Goal: Use online tool/utility: Utilize a website feature to perform a specific function

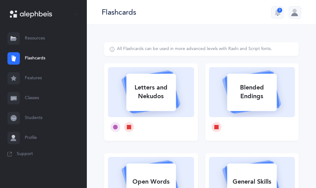
select select
select select "single"
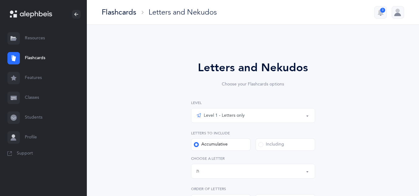
click at [214, 117] on div "Level 1 - Letters only" at bounding box center [220, 115] width 48 height 7
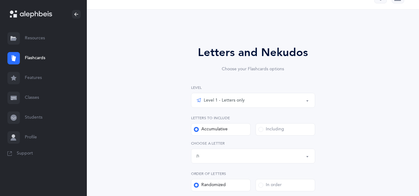
scroll to position [18, 0]
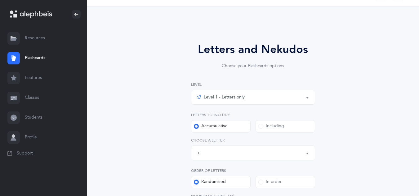
click at [206, 154] on div "Letters up until: ת" at bounding box center [252, 153] width 113 height 11
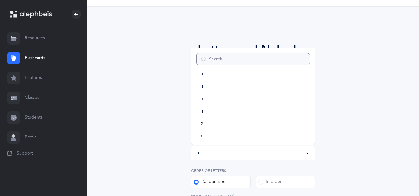
scroll to position [0, 0]
click at [208, 96] on link "בּ" at bounding box center [252, 94] width 113 height 12
select select "81"
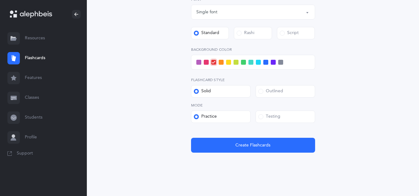
scroll to position [241, 0]
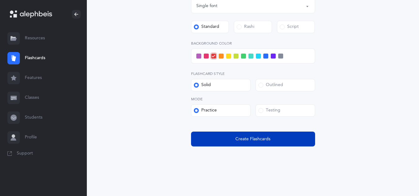
click at [214, 137] on button "Create Flashcards" at bounding box center [253, 139] width 124 height 15
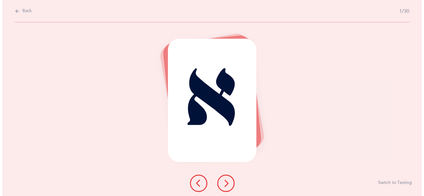
scroll to position [0, 0]
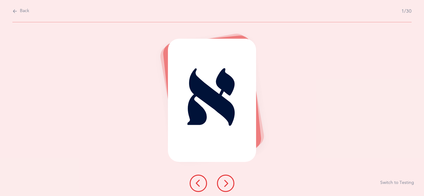
click at [224, 181] on icon at bounding box center [225, 183] width 7 height 7
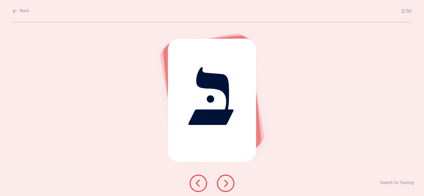
click at [227, 185] on icon at bounding box center [225, 183] width 7 height 7
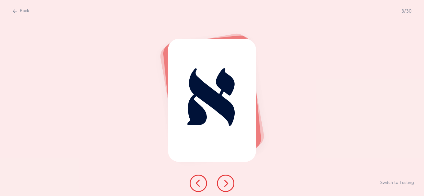
click at [227, 185] on icon at bounding box center [225, 183] width 7 height 7
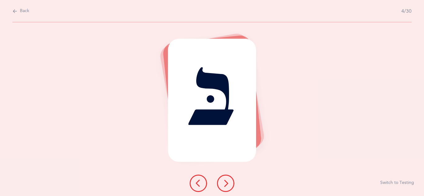
click at [227, 187] on button at bounding box center [225, 183] width 17 height 17
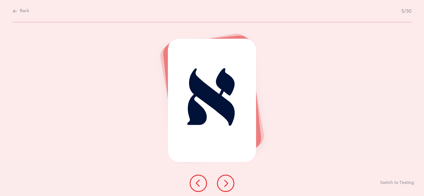
click at [228, 187] on button at bounding box center [225, 183] width 17 height 17
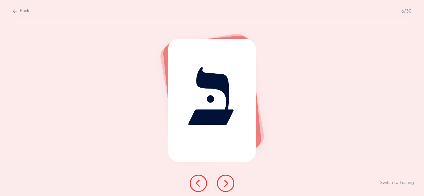
click at [226, 186] on icon at bounding box center [225, 183] width 7 height 7
click at [205, 184] on button at bounding box center [197, 183] width 17 height 17
click at [221, 182] on button at bounding box center [225, 183] width 17 height 17
click at [224, 185] on icon at bounding box center [225, 183] width 7 height 7
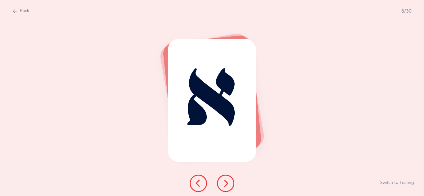
click at [221, 185] on button at bounding box center [225, 183] width 17 height 17
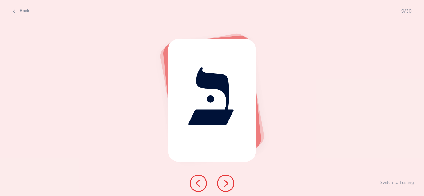
click at [221, 185] on button at bounding box center [225, 183] width 17 height 17
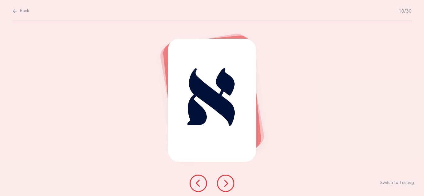
click at [223, 185] on icon at bounding box center [225, 183] width 7 height 7
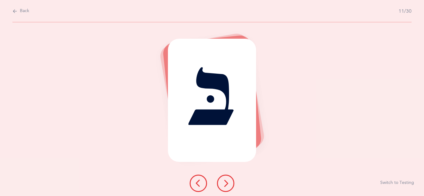
click at [220, 187] on button at bounding box center [225, 183] width 17 height 17
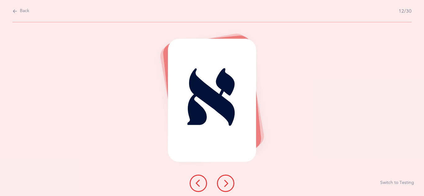
click at [226, 186] on icon at bounding box center [225, 183] width 7 height 7
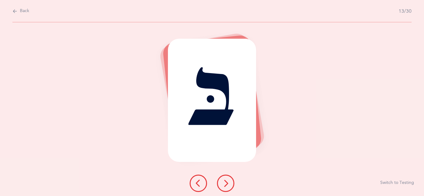
click at [224, 185] on icon at bounding box center [225, 183] width 7 height 7
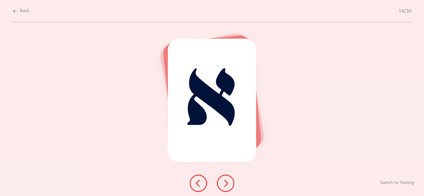
click at [223, 181] on icon at bounding box center [225, 183] width 7 height 7
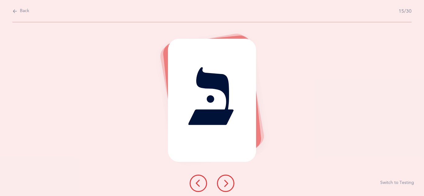
click at [225, 182] on icon at bounding box center [225, 183] width 7 height 7
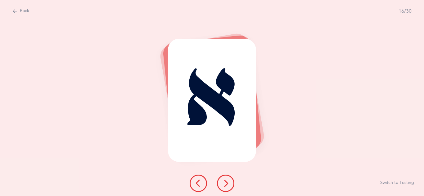
click at [226, 180] on icon at bounding box center [225, 183] width 7 height 7
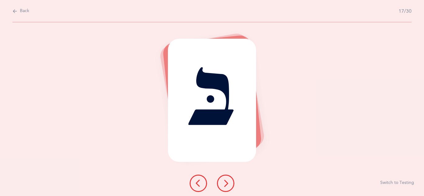
click at [226, 180] on icon at bounding box center [225, 183] width 7 height 7
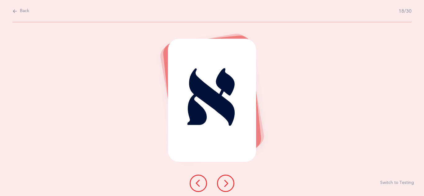
click at [226, 181] on icon at bounding box center [225, 183] width 7 height 7
click at [227, 187] on button at bounding box center [225, 183] width 17 height 17
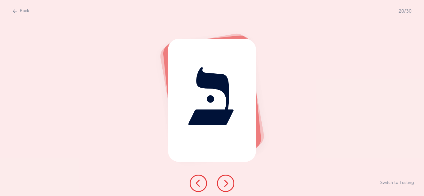
click at [228, 187] on button at bounding box center [225, 183] width 17 height 17
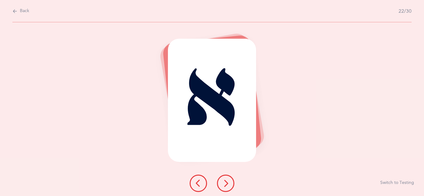
click at [227, 186] on icon at bounding box center [225, 183] width 7 height 7
click at [228, 183] on icon at bounding box center [225, 183] width 7 height 7
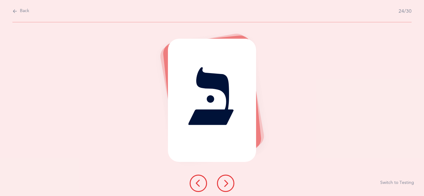
click at [226, 183] on icon at bounding box center [225, 183] width 7 height 7
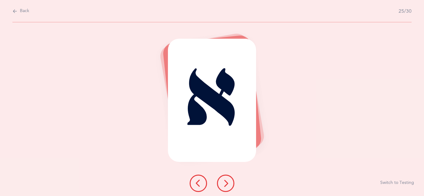
click at [227, 187] on icon at bounding box center [225, 183] width 7 height 7
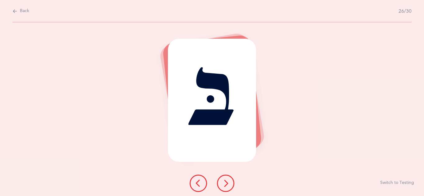
click at [228, 180] on icon at bounding box center [225, 183] width 7 height 7
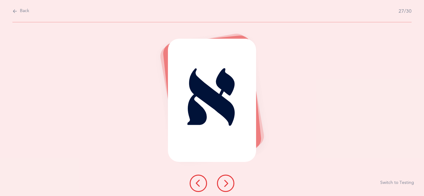
click at [227, 180] on icon at bounding box center [225, 183] width 7 height 7
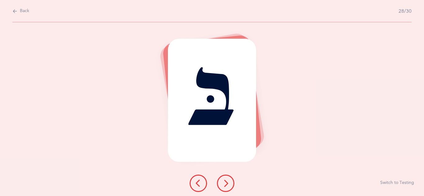
click at [224, 179] on button at bounding box center [225, 183] width 17 height 17
click at [227, 175] on button at bounding box center [225, 183] width 17 height 17
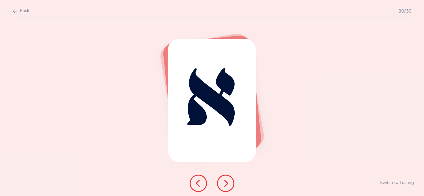
click at [223, 185] on icon at bounding box center [225, 183] width 7 height 7
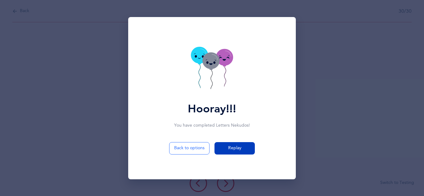
click at [243, 153] on button "Replay" at bounding box center [234, 148] width 40 height 12
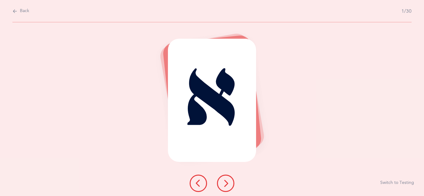
click at [227, 185] on icon at bounding box center [225, 183] width 7 height 7
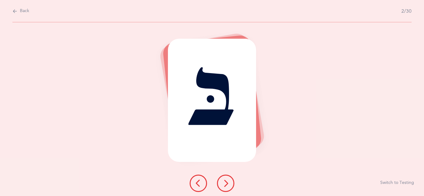
click at [224, 185] on icon at bounding box center [225, 183] width 7 height 7
click at [228, 180] on icon at bounding box center [225, 183] width 7 height 7
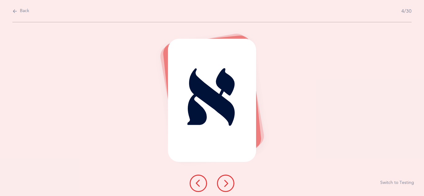
click at [222, 180] on button at bounding box center [225, 183] width 17 height 17
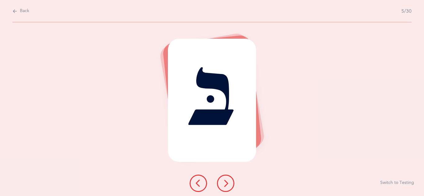
click at [226, 180] on icon at bounding box center [225, 183] width 7 height 7
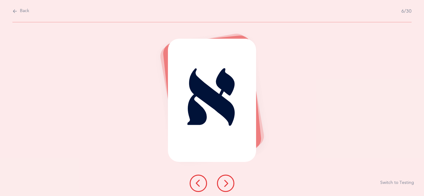
click at [227, 184] on icon at bounding box center [225, 183] width 7 height 7
click at [228, 182] on icon at bounding box center [225, 183] width 7 height 7
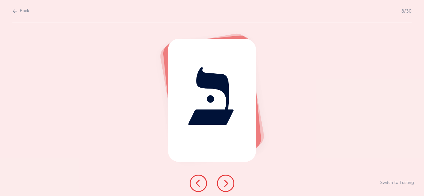
click at [228, 180] on icon at bounding box center [225, 183] width 7 height 7
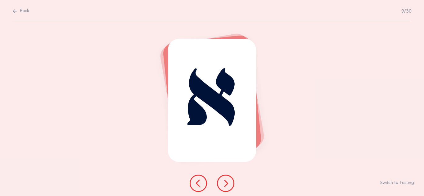
click at [231, 182] on button at bounding box center [225, 183] width 17 height 17
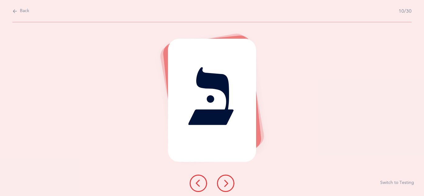
click at [229, 185] on button at bounding box center [225, 183] width 17 height 17
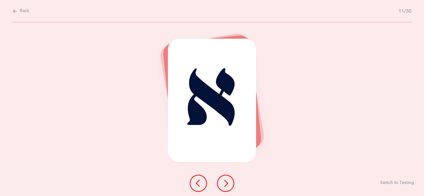
click at [229, 185] on icon at bounding box center [225, 183] width 7 height 7
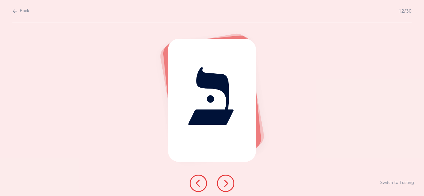
click at [228, 187] on button at bounding box center [225, 183] width 17 height 17
click at [229, 182] on button at bounding box center [225, 183] width 17 height 17
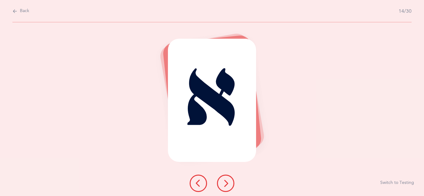
click at [224, 180] on icon at bounding box center [225, 183] width 7 height 7
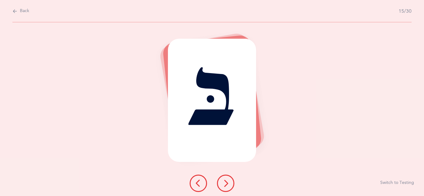
click at [224, 182] on icon at bounding box center [225, 183] width 7 height 7
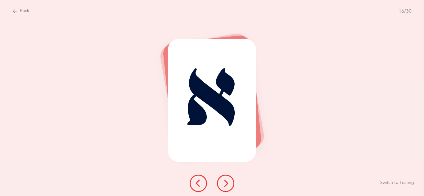
click at [224, 179] on button at bounding box center [225, 183] width 17 height 17
click at [221, 177] on button at bounding box center [225, 183] width 17 height 17
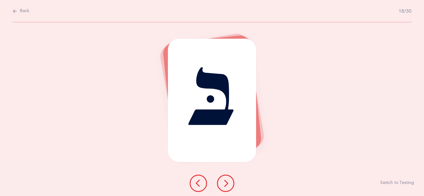
click at [222, 183] on icon at bounding box center [225, 183] width 7 height 7
click at [225, 186] on icon at bounding box center [225, 183] width 7 height 7
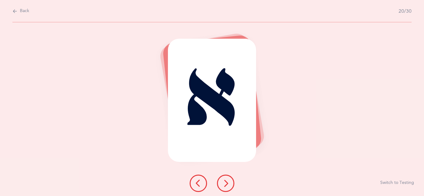
click at [225, 185] on icon at bounding box center [225, 183] width 7 height 7
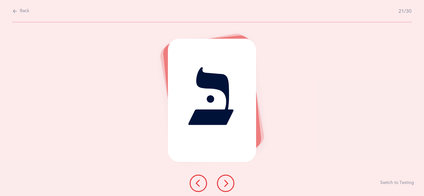
click at [230, 186] on button at bounding box center [225, 183] width 17 height 17
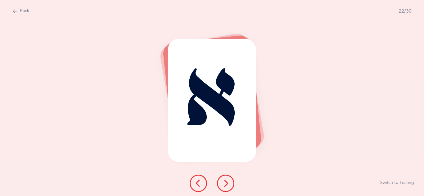
click at [226, 183] on icon at bounding box center [225, 183] width 7 height 7
click at [225, 181] on icon at bounding box center [225, 183] width 7 height 7
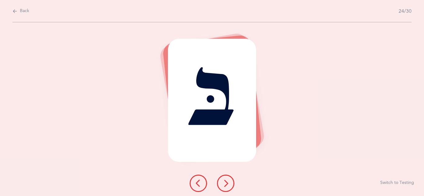
click at [224, 182] on icon at bounding box center [225, 183] width 7 height 7
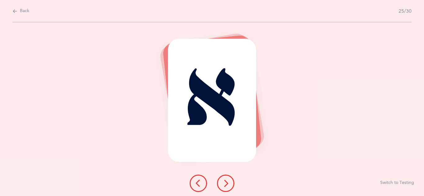
click at [222, 184] on icon at bounding box center [225, 183] width 7 height 7
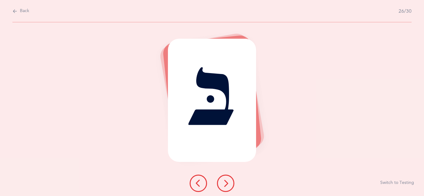
click at [222, 185] on icon at bounding box center [225, 183] width 7 height 7
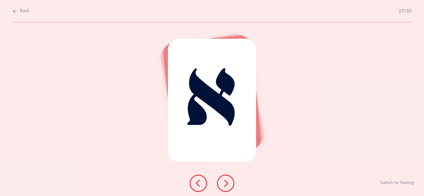
click at [231, 183] on button at bounding box center [225, 183] width 17 height 17
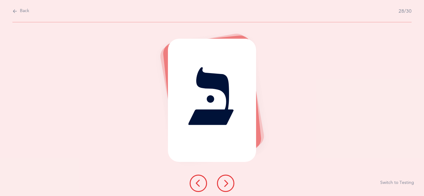
click at [229, 187] on button at bounding box center [225, 183] width 17 height 17
click at [231, 187] on div at bounding box center [212, 183] width 55 height 17
click at [229, 187] on button at bounding box center [225, 183] width 17 height 17
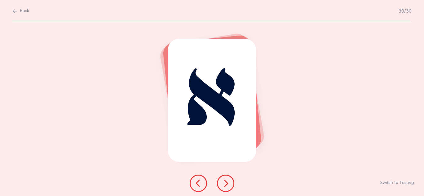
click at [225, 187] on button at bounding box center [225, 183] width 17 height 17
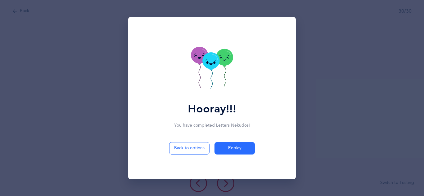
click at [207, 64] on icon at bounding box center [207, 62] width 2 height 2
click at [206, 64] on icon at bounding box center [210, 60] width 17 height 17
click at [207, 63] on icon at bounding box center [207, 62] width 2 height 2
click at [204, 64] on icon at bounding box center [210, 60] width 17 height 17
